Goal: Navigation & Orientation: Find specific page/section

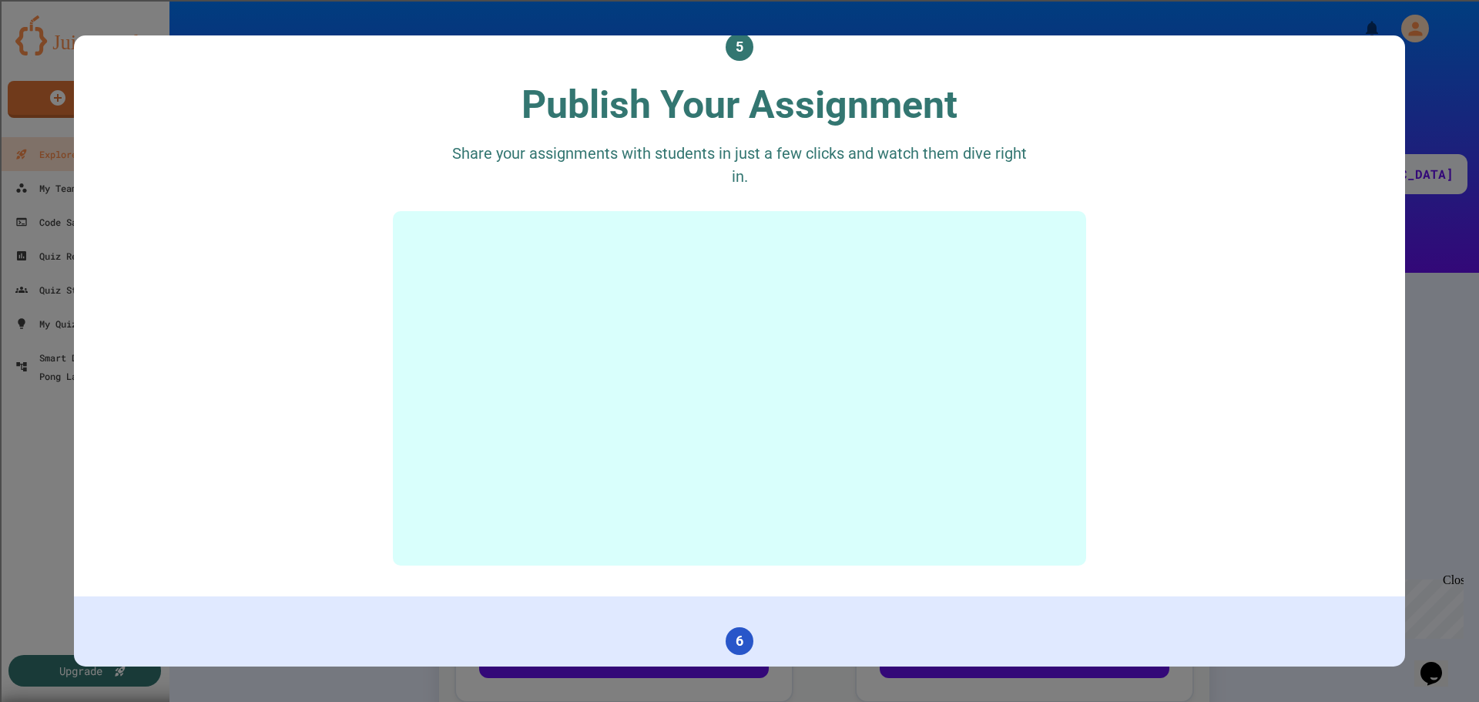
scroll to position [2850, 0]
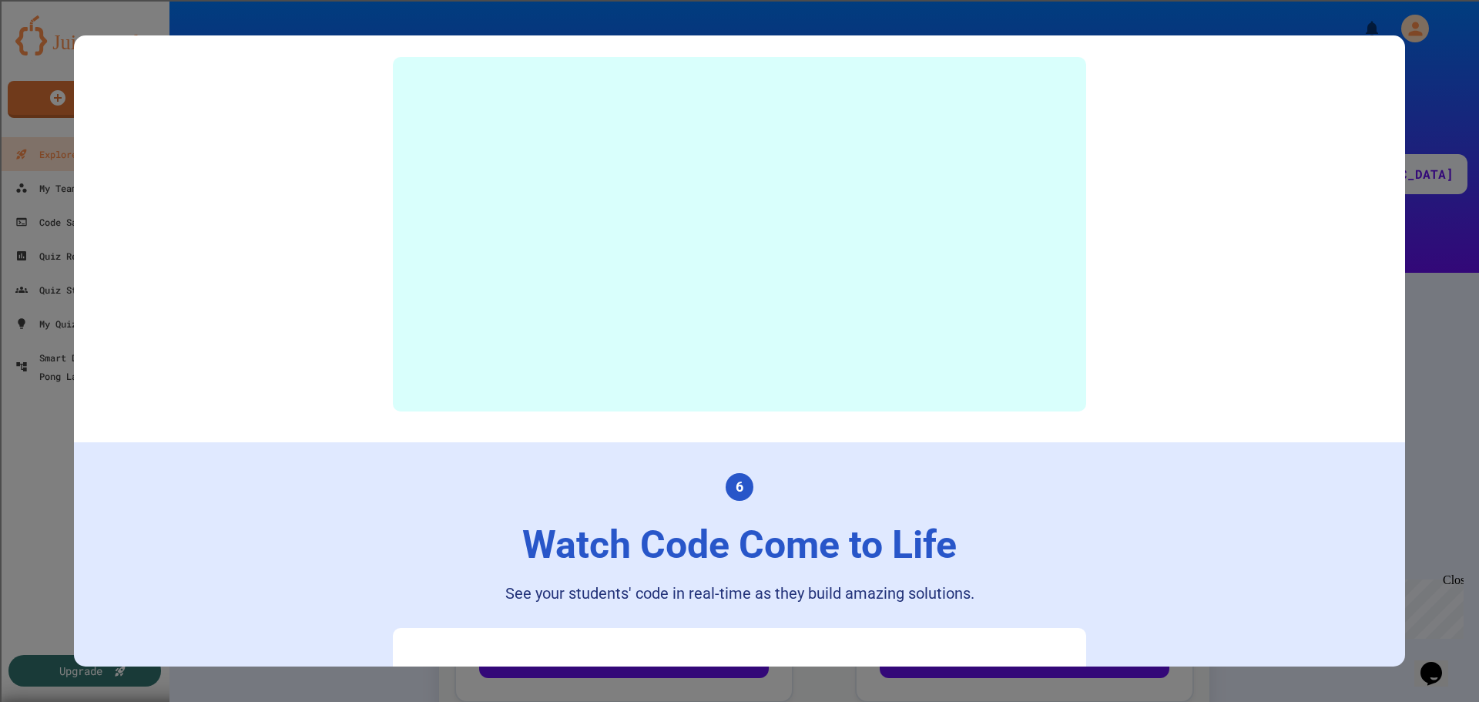
click at [1432, 454] on div at bounding box center [739, 351] width 1479 height 702
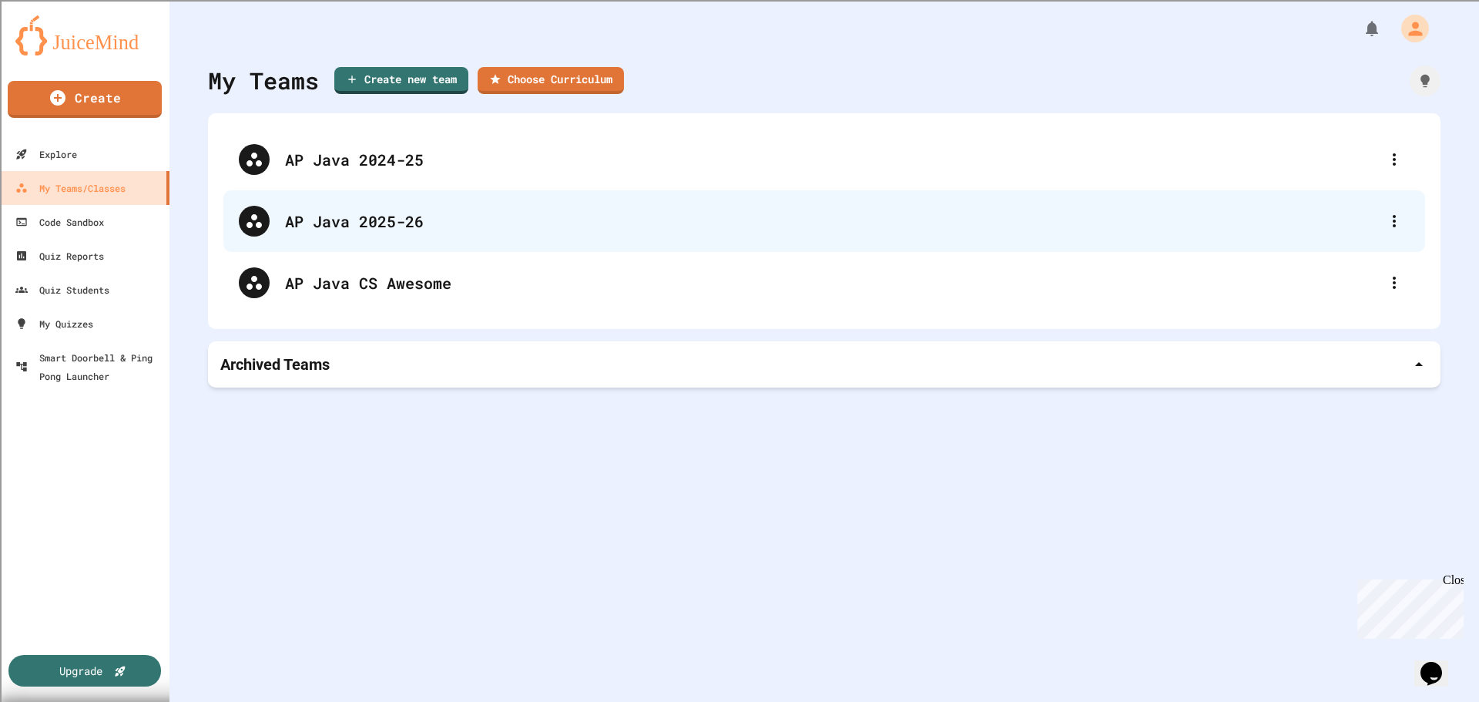
click at [387, 220] on div "AP Java 2025-26" at bounding box center [832, 220] width 1094 height 23
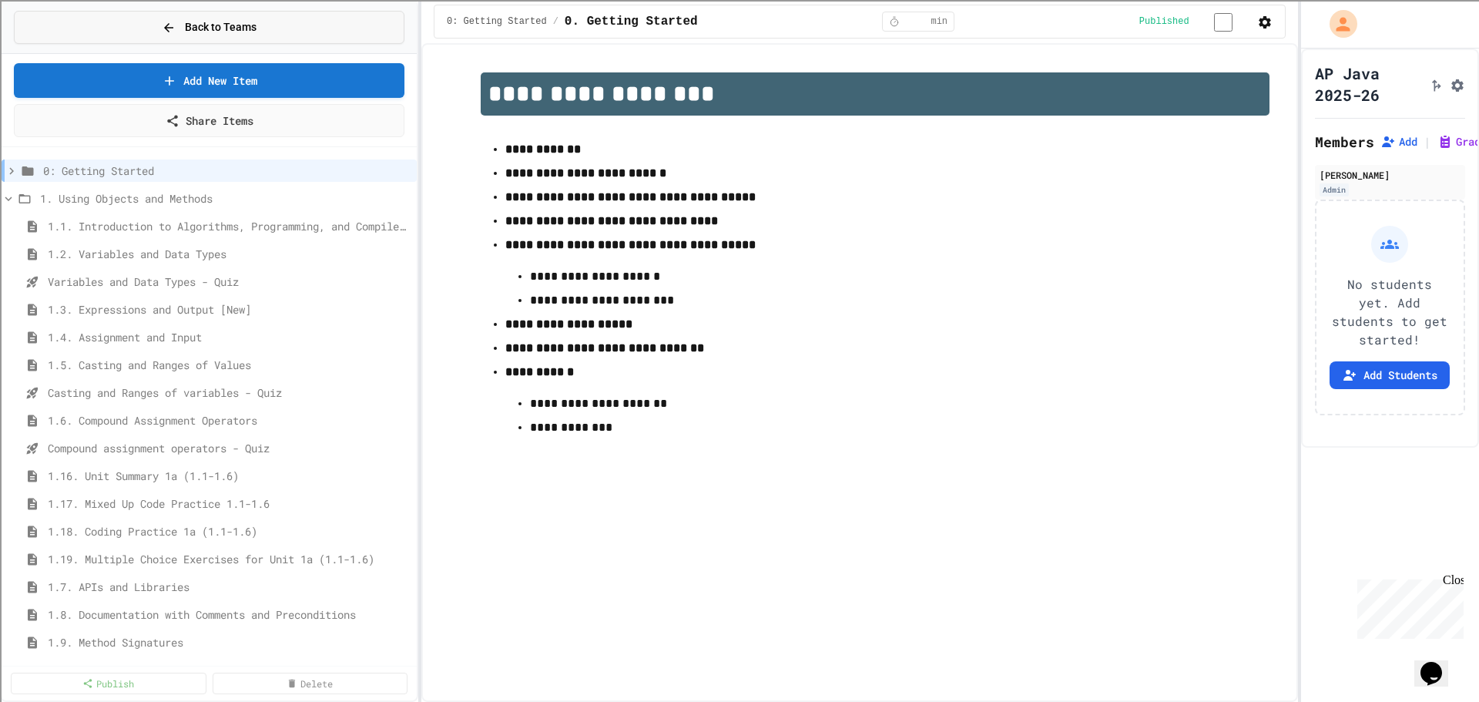
click at [186, 28] on span "Back to Teams" at bounding box center [221, 27] width 72 height 16
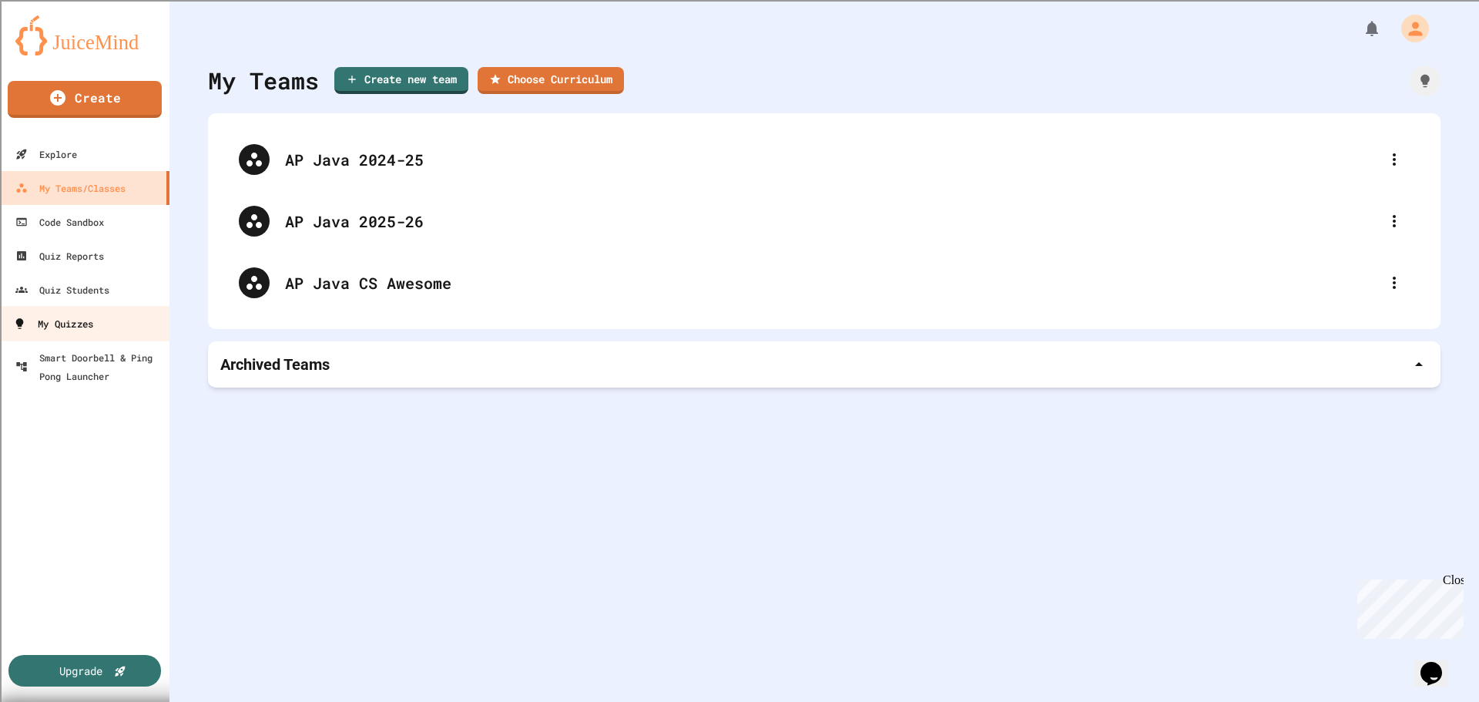
click at [80, 323] on div "My Quizzes" at bounding box center [53, 323] width 80 height 19
